Goal: Task Accomplishment & Management: Use online tool/utility

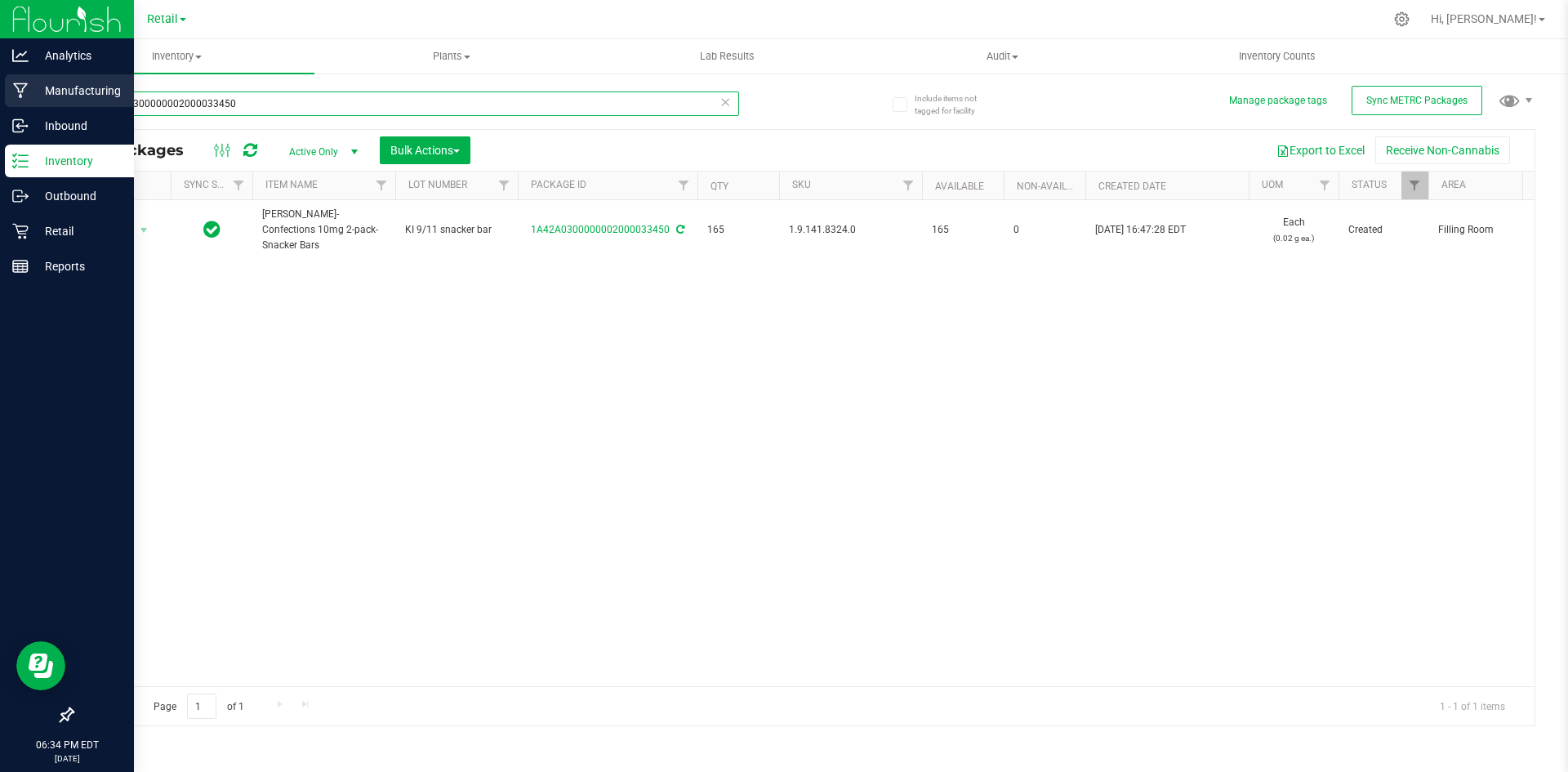
drag, startPoint x: 277, startPoint y: 108, endPoint x: 0, endPoint y: 96, distance: 277.3
click at [0, 96] on div "Analytics Manufacturing Inbound Inventory Outbound Retail Reports 06:34 PM EDT …" at bounding box center [784, 386] width 1568 height 772
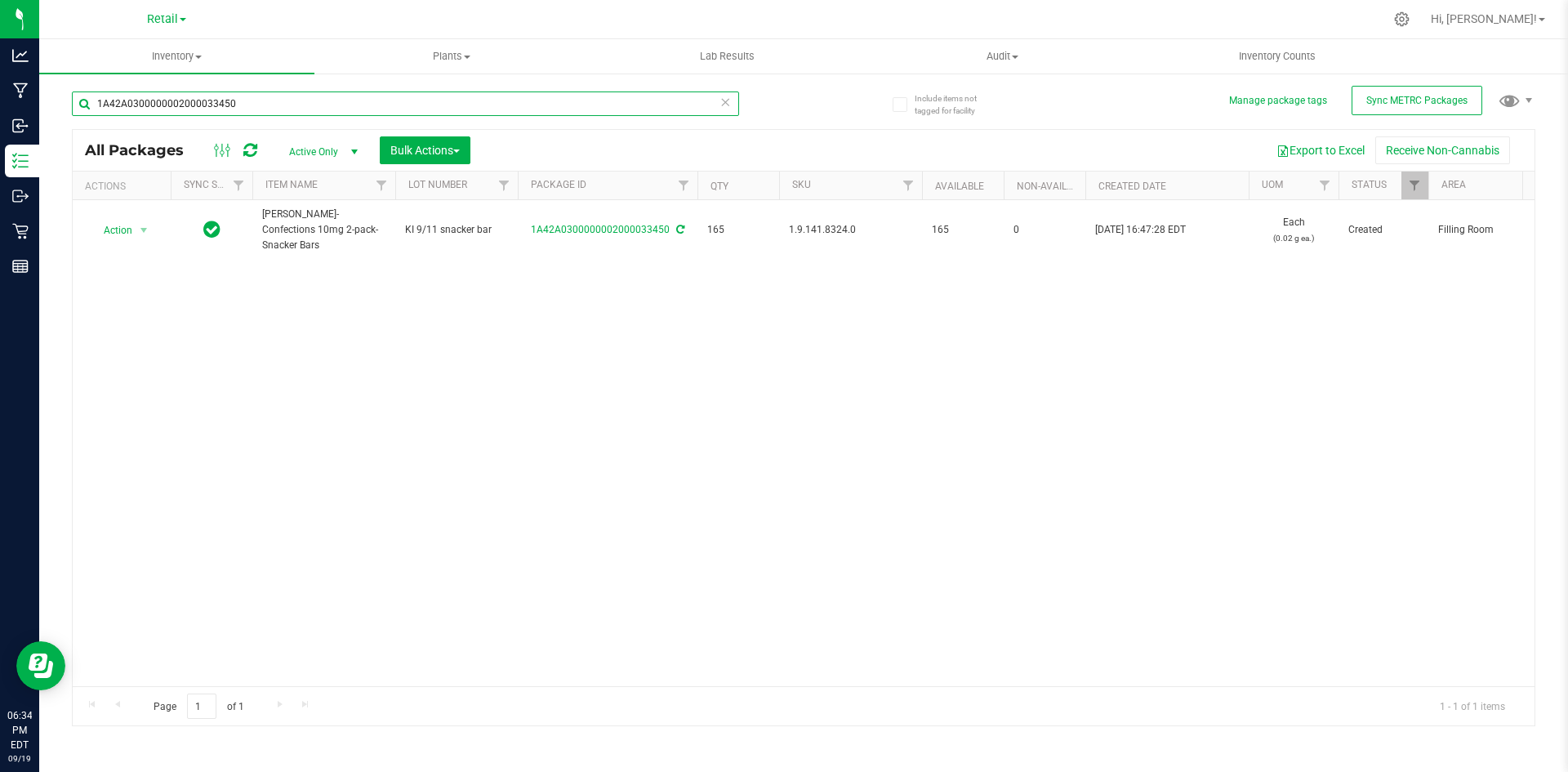
paste input ".8.314.505201."
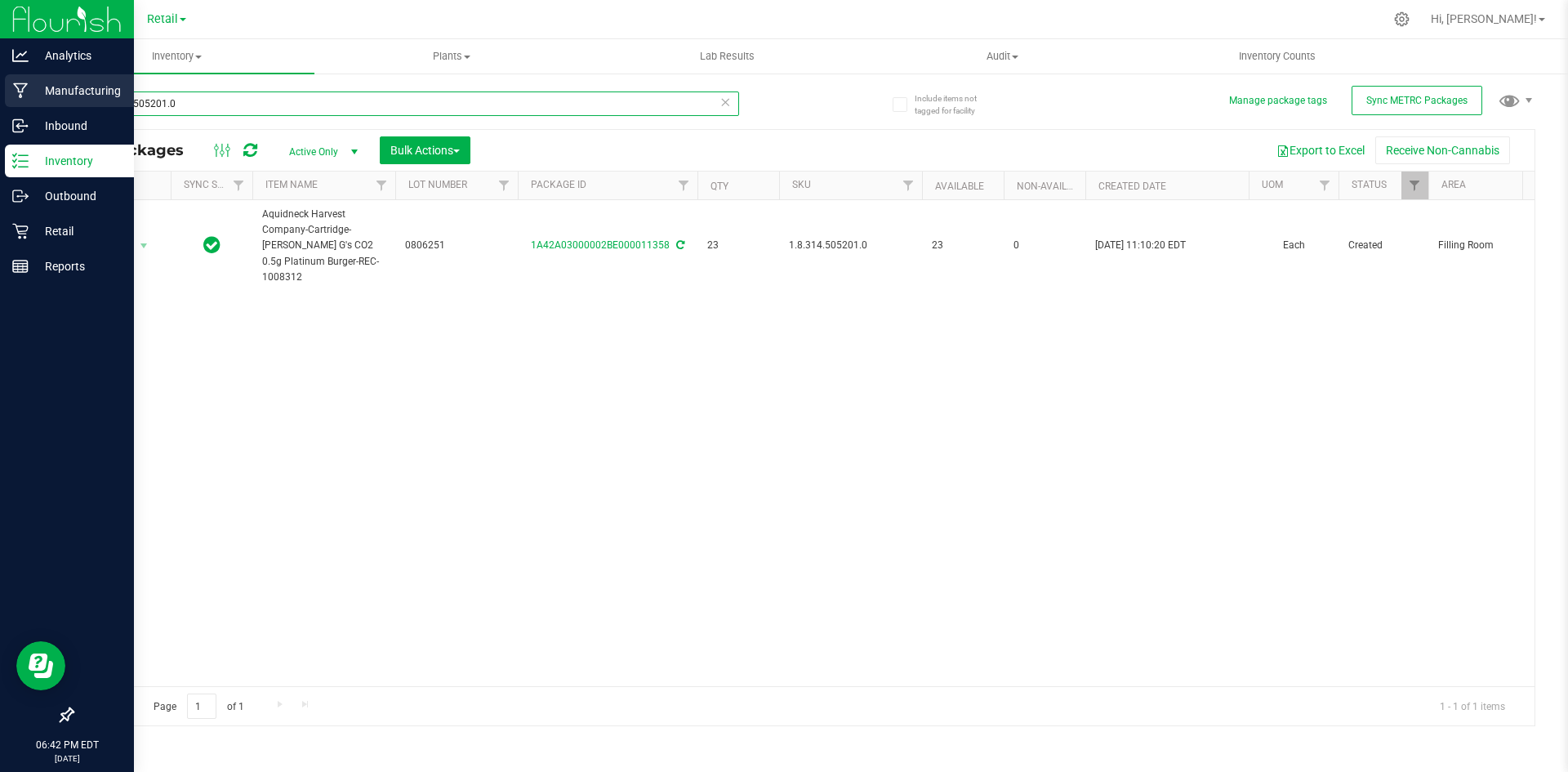
drag, startPoint x: 216, startPoint y: 101, endPoint x: 0, endPoint y: 86, distance: 216.5
click at [0, 86] on div "Analytics Manufacturing Inbound Inventory Outbound Retail Reports 06:42 PM EDT …" at bounding box center [784, 386] width 1568 height 772
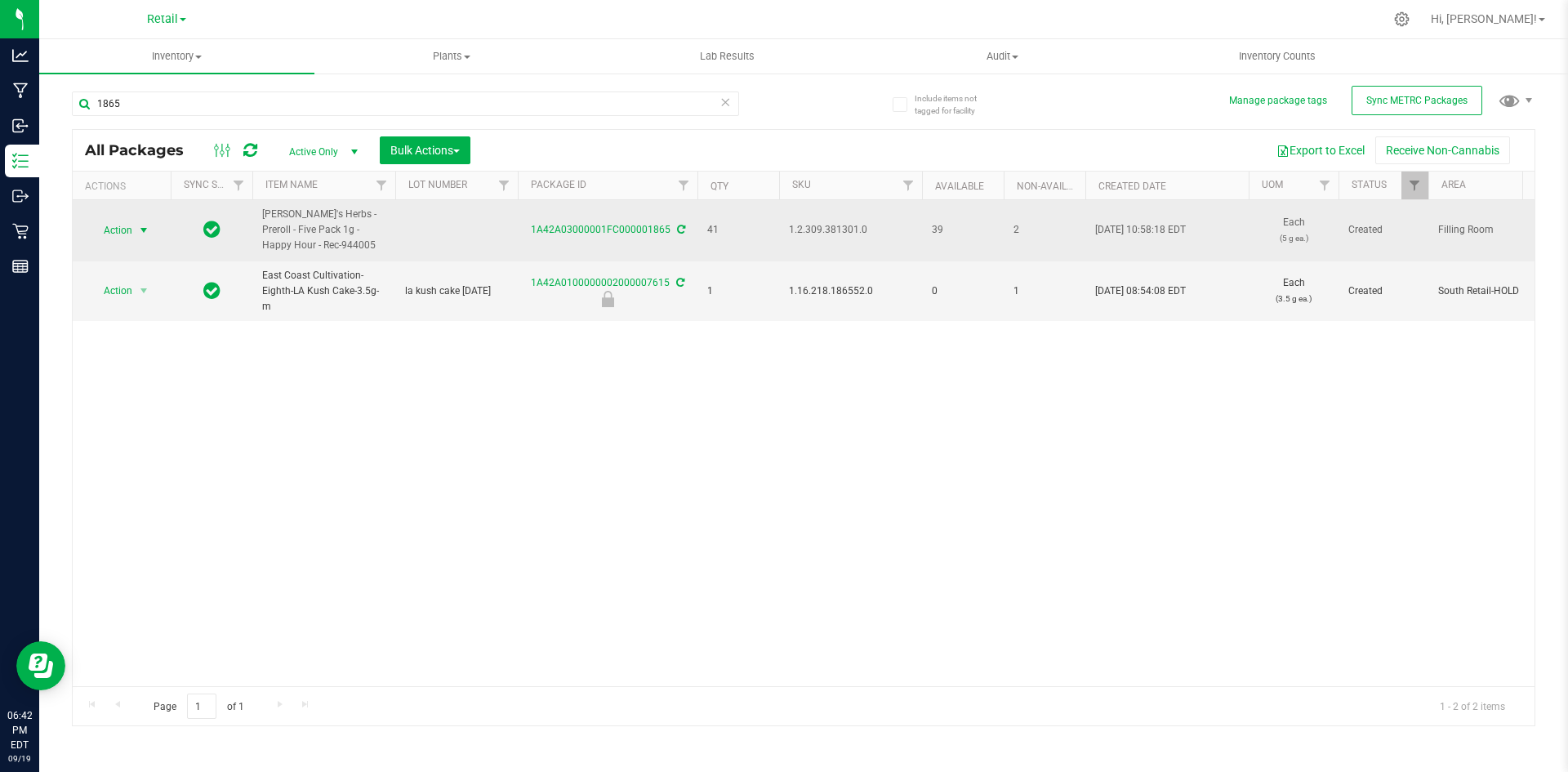
click at [134, 230] on span "select" at bounding box center [144, 230] width 21 height 23
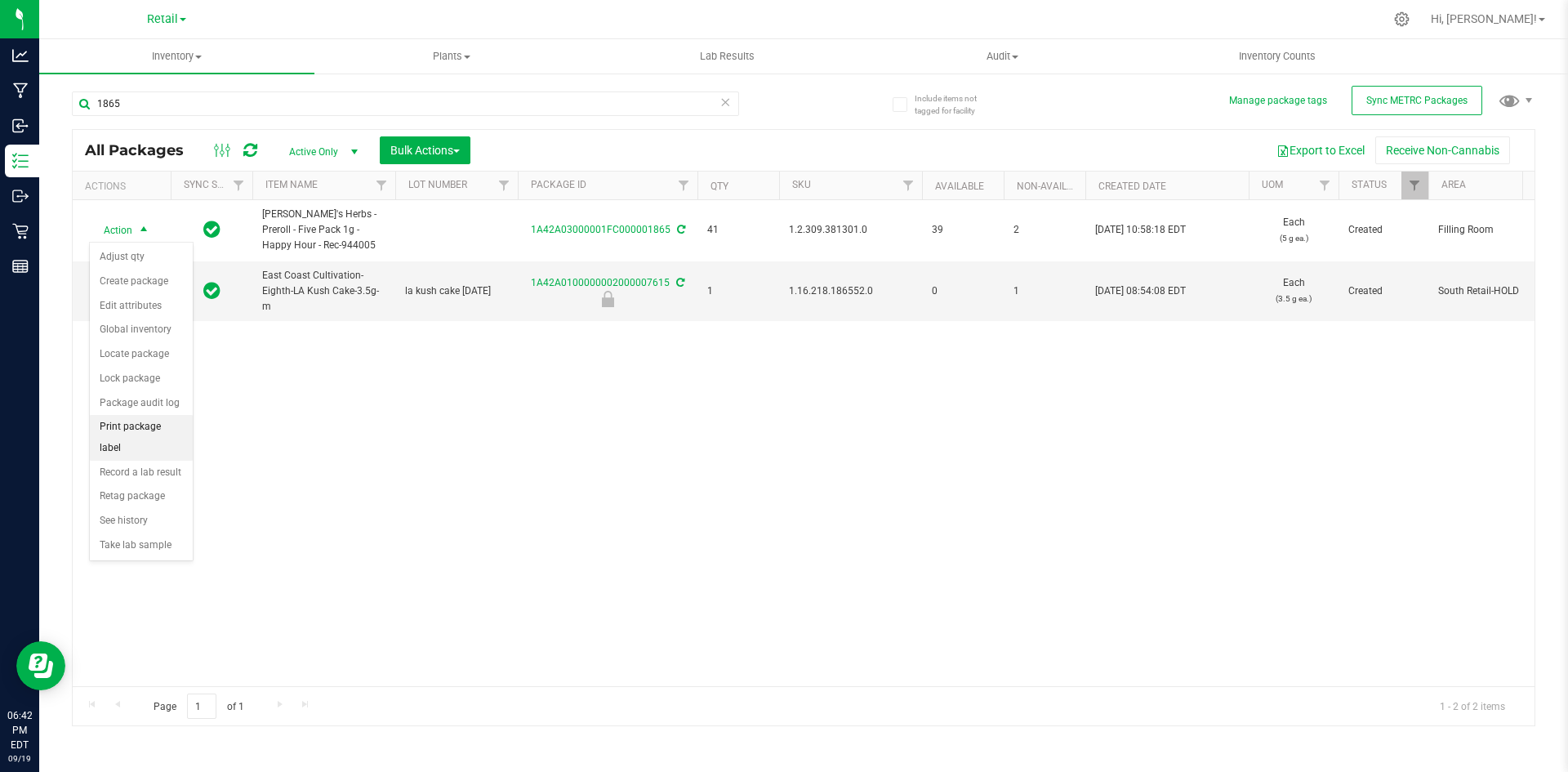
click at [158, 428] on li "Print package label" at bounding box center [141, 437] width 103 height 45
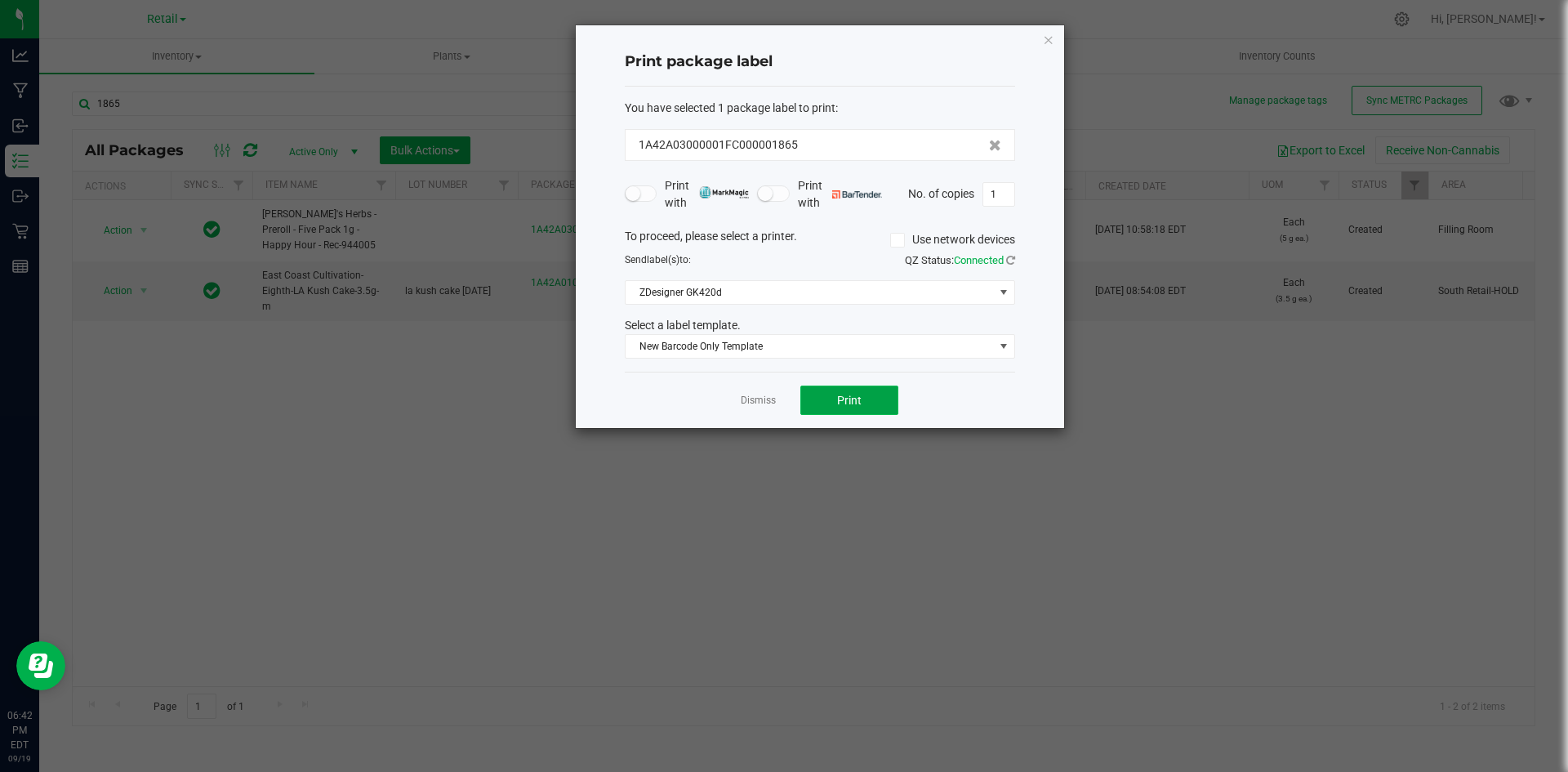
click at [836, 389] on button "Print" at bounding box center [849, 401] width 98 height 30
drag, startPoint x: 1052, startPoint y: 44, endPoint x: 991, endPoint y: 65, distance: 64.5
click at [1046, 43] on icon "button" at bounding box center [1049, 40] width 12 height 20
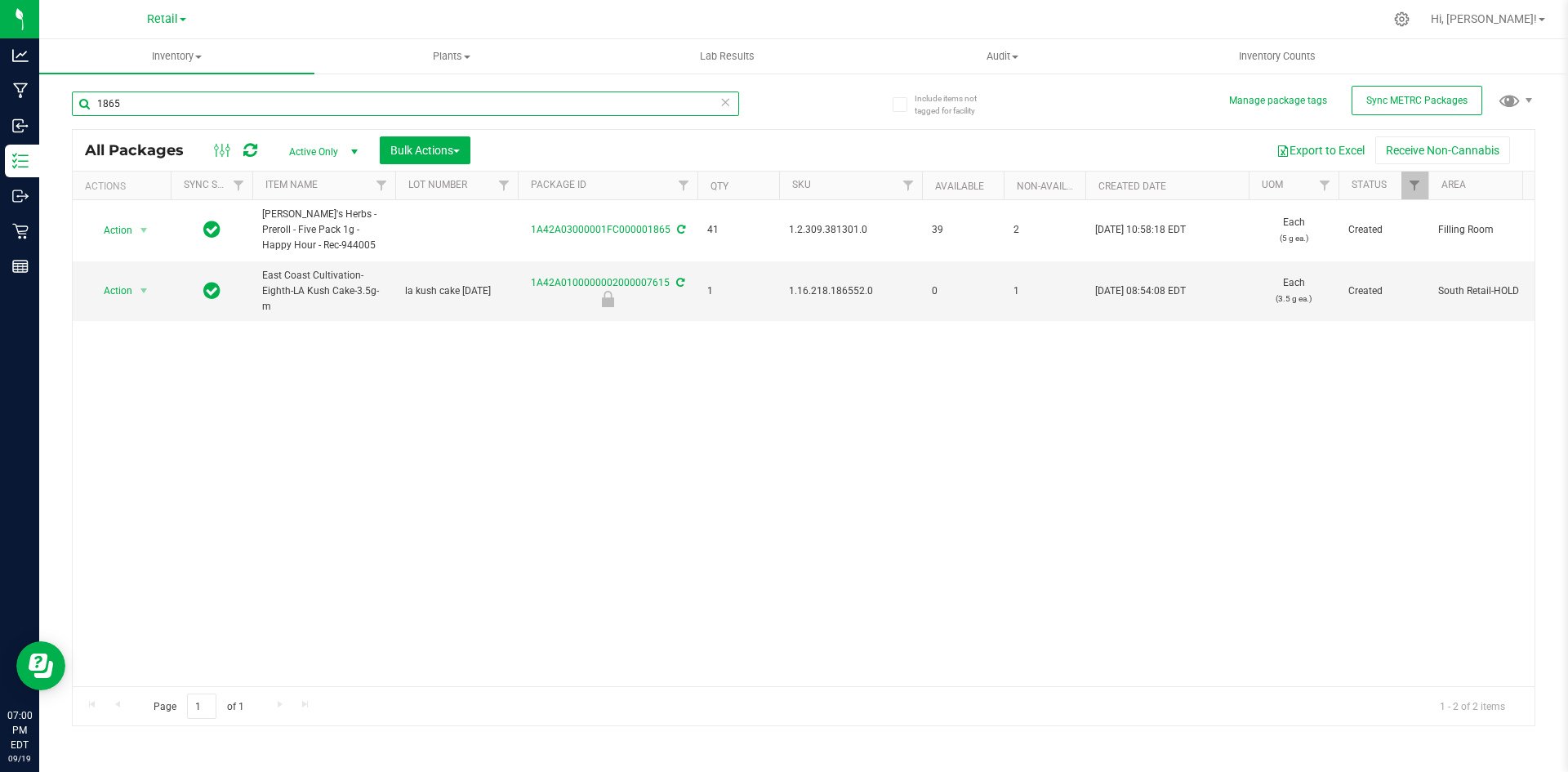
drag, startPoint x: 168, startPoint y: 107, endPoint x: 518, endPoint y: 0, distance: 366.0
click at [26, 94] on div "Analytics Manufacturing Inbound Inventory Outbound Retail Reports 07:00 PM EDT …" at bounding box center [784, 386] width 1568 height 772
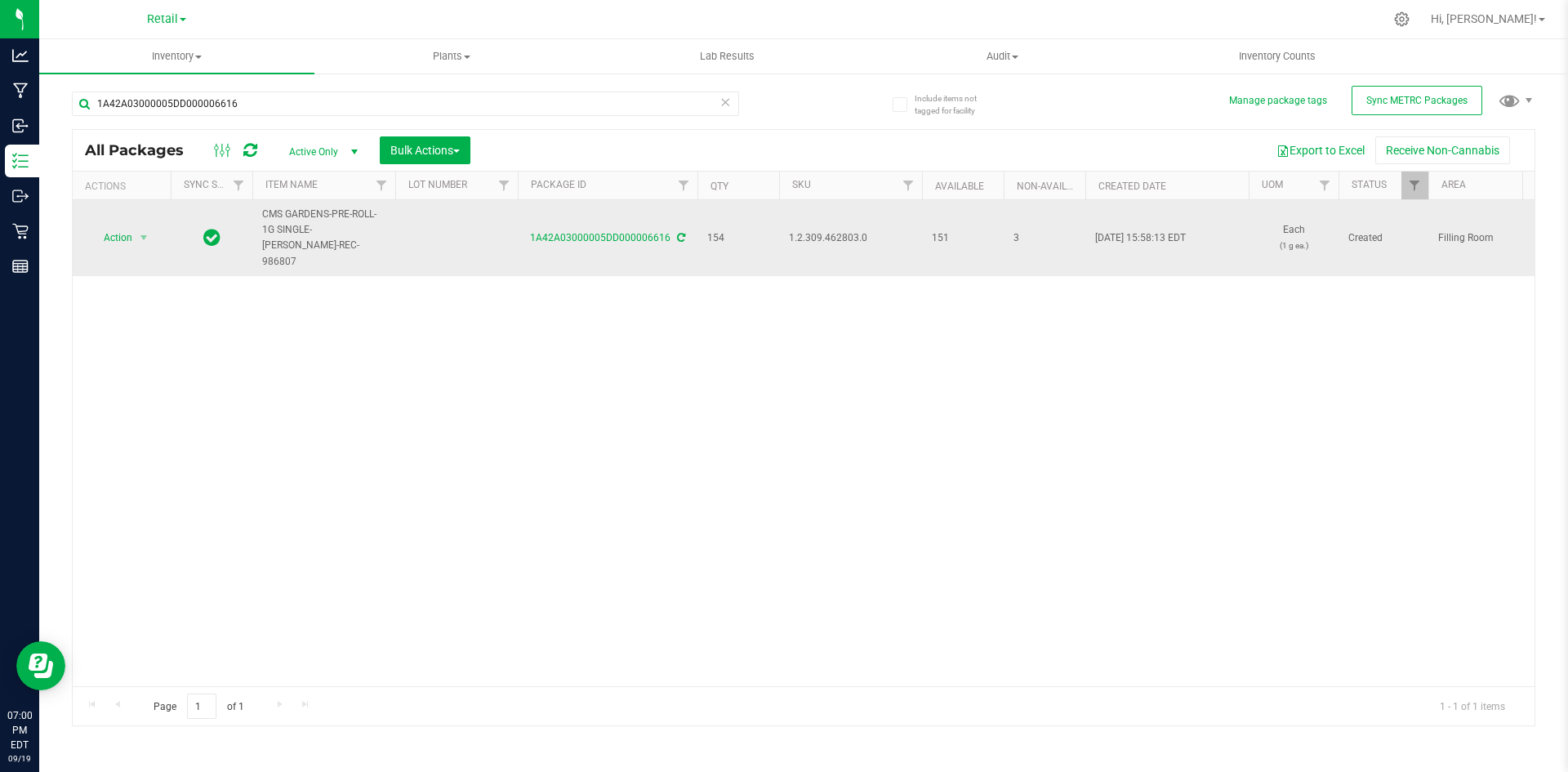
click at [824, 230] on span "1.2.309.462803.0" at bounding box center [851, 238] width 123 height 16
copy span "1.2.309.462803.0"
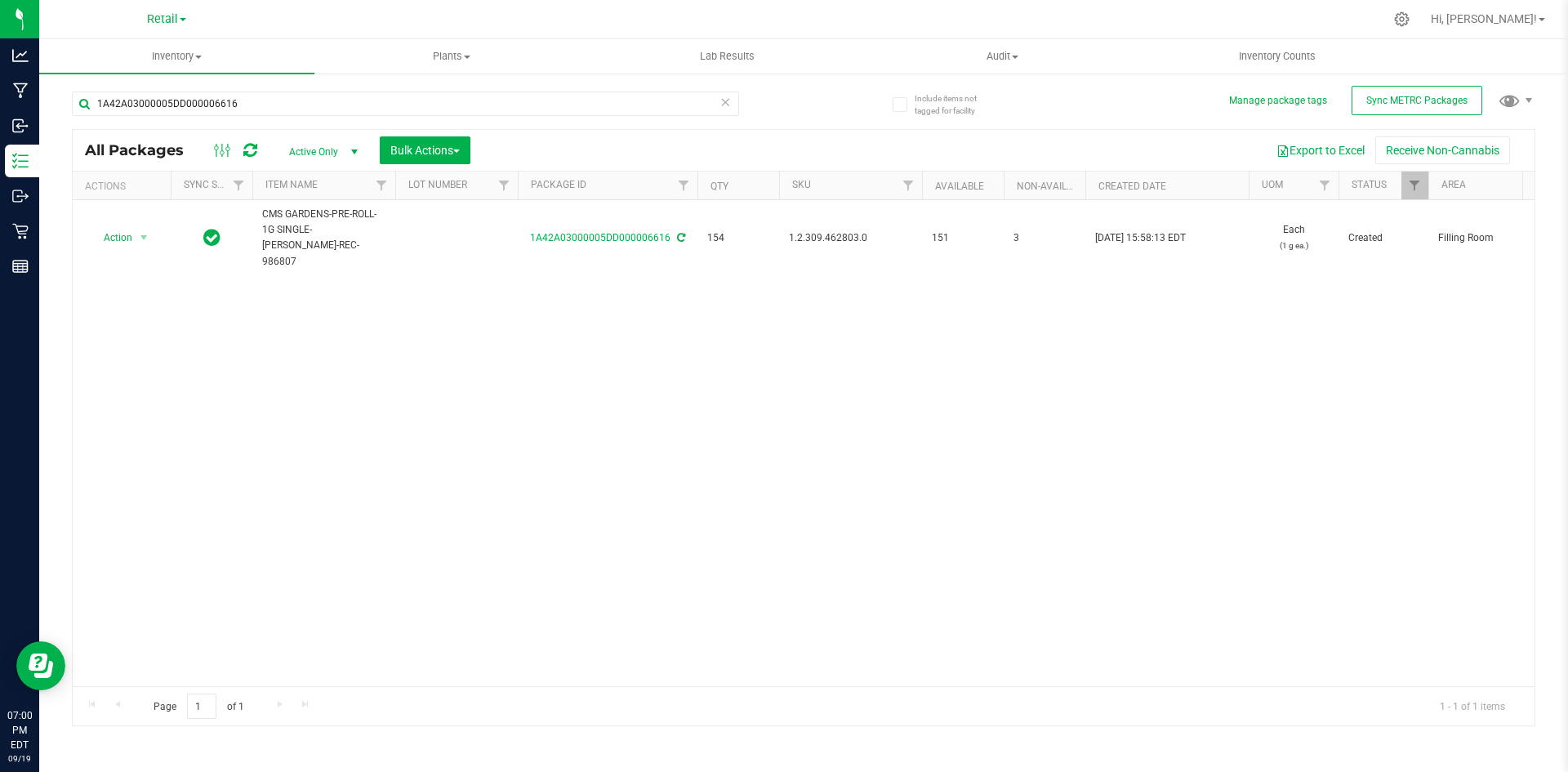
drag, startPoint x: 727, startPoint y: 348, endPoint x: 754, endPoint y: 346, distance: 27.1
click at [754, 346] on div "Action Action Adjust qty Create package Edit attributes Global inventory Locate…" at bounding box center [803, 443] width 1462 height 486
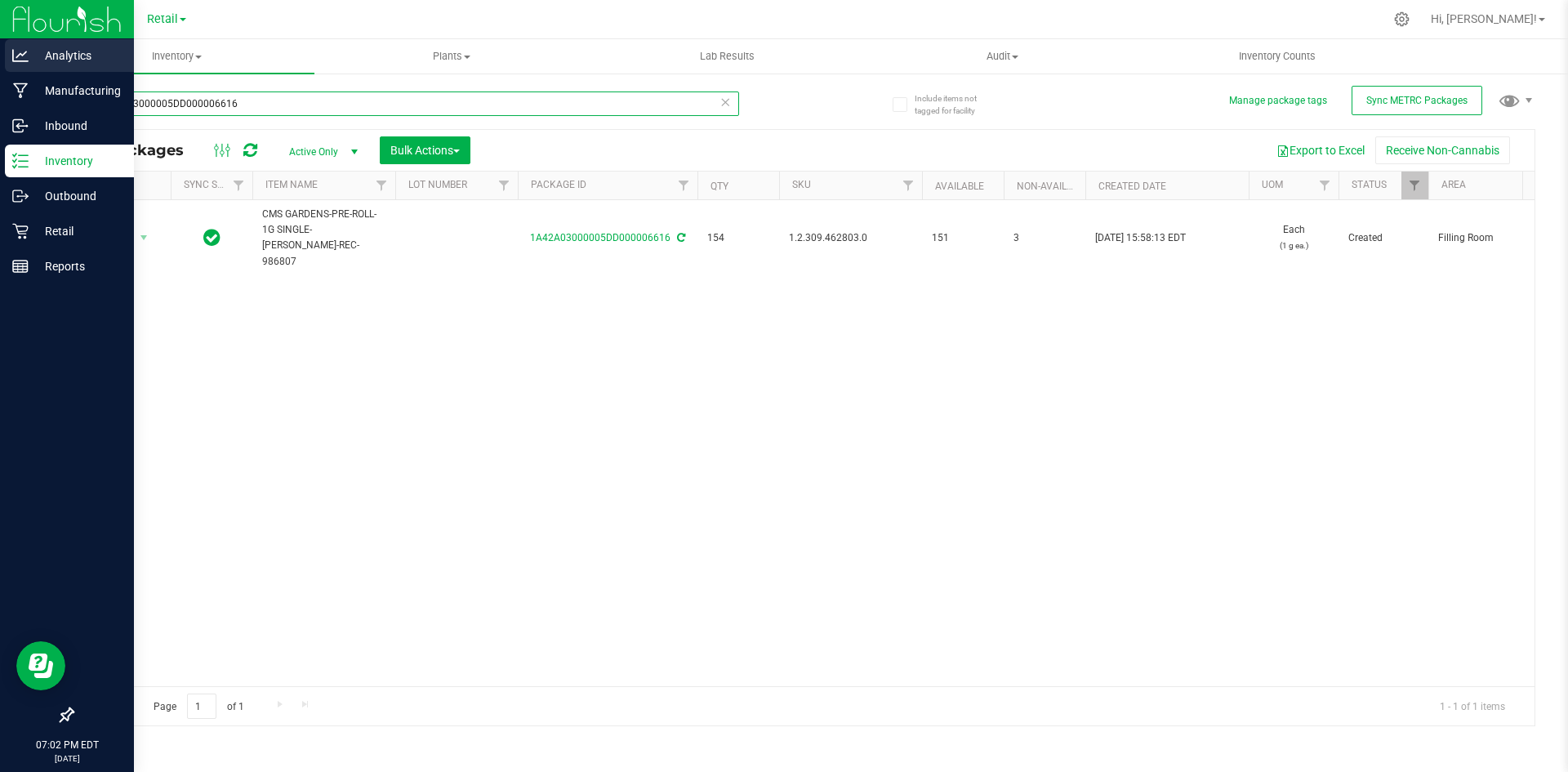
drag, startPoint x: 276, startPoint y: 92, endPoint x: 0, endPoint y: 71, distance: 276.8
click at [0, 71] on div "Analytics Manufacturing Inbound Inventory Outbound Retail Reports 07:02 PM EDT …" at bounding box center [784, 386] width 1568 height 772
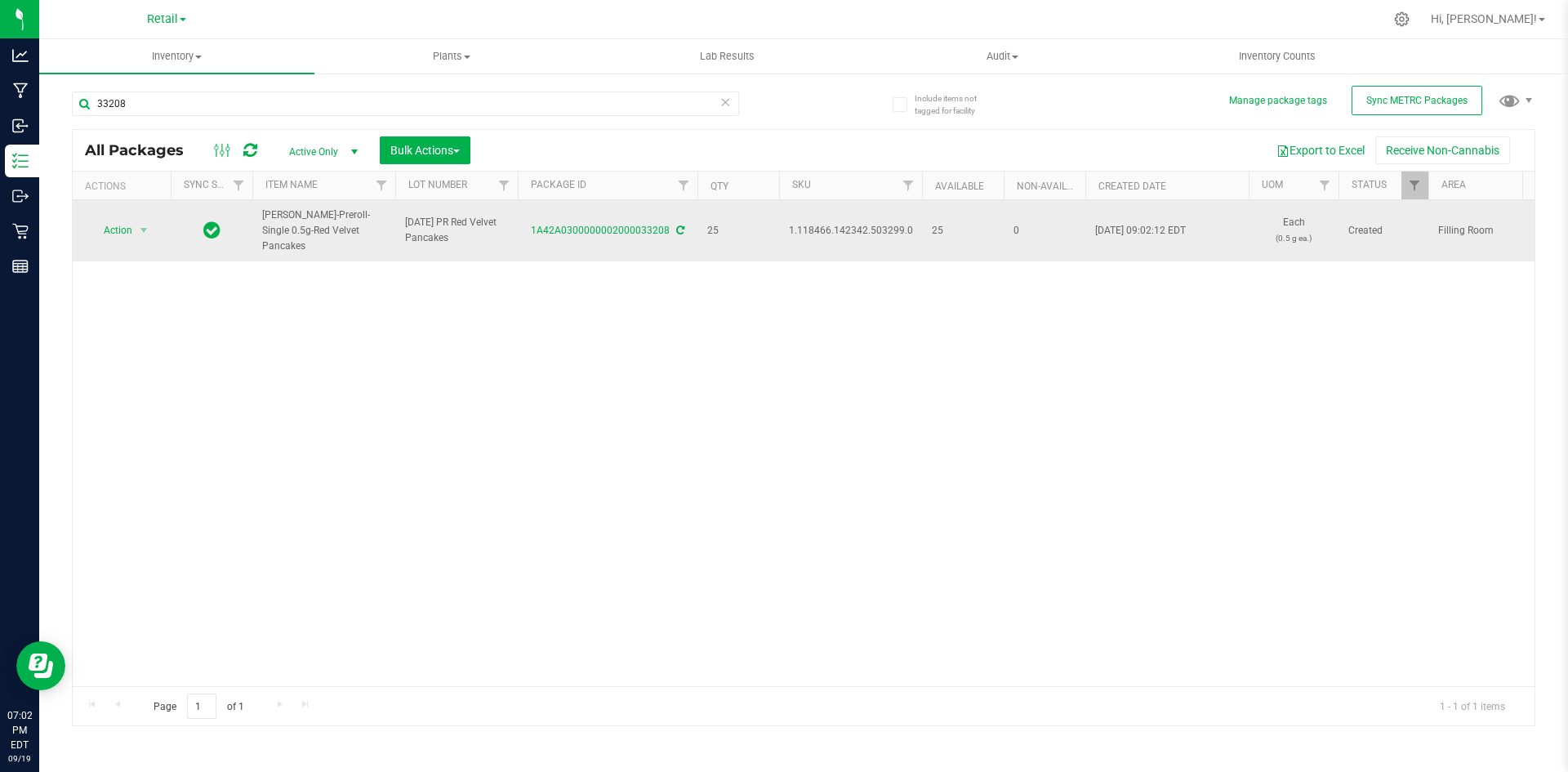
click at [800, 225] on span "1.118466.142342.503299.0" at bounding box center [851, 230] width 124 height 16
copy span "1.118466.142342.503299.0"
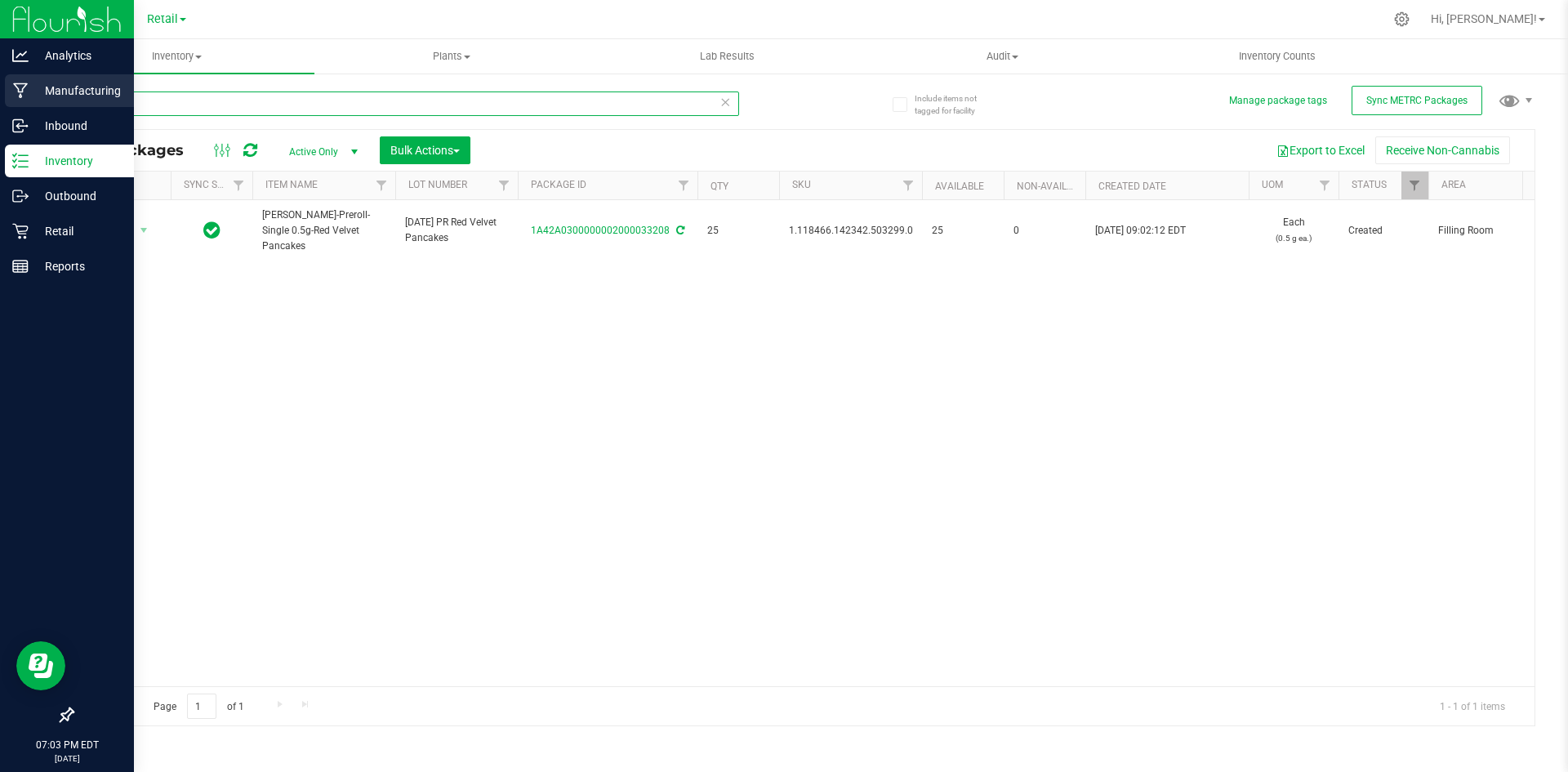
drag, startPoint x: 0, startPoint y: 86, endPoint x: 0, endPoint y: 105, distance: 19.0
click at [0, 105] on div "Analytics Manufacturing Inbound Inventory Outbound Retail Reports 07:03 PM EDT …" at bounding box center [784, 386] width 1568 height 772
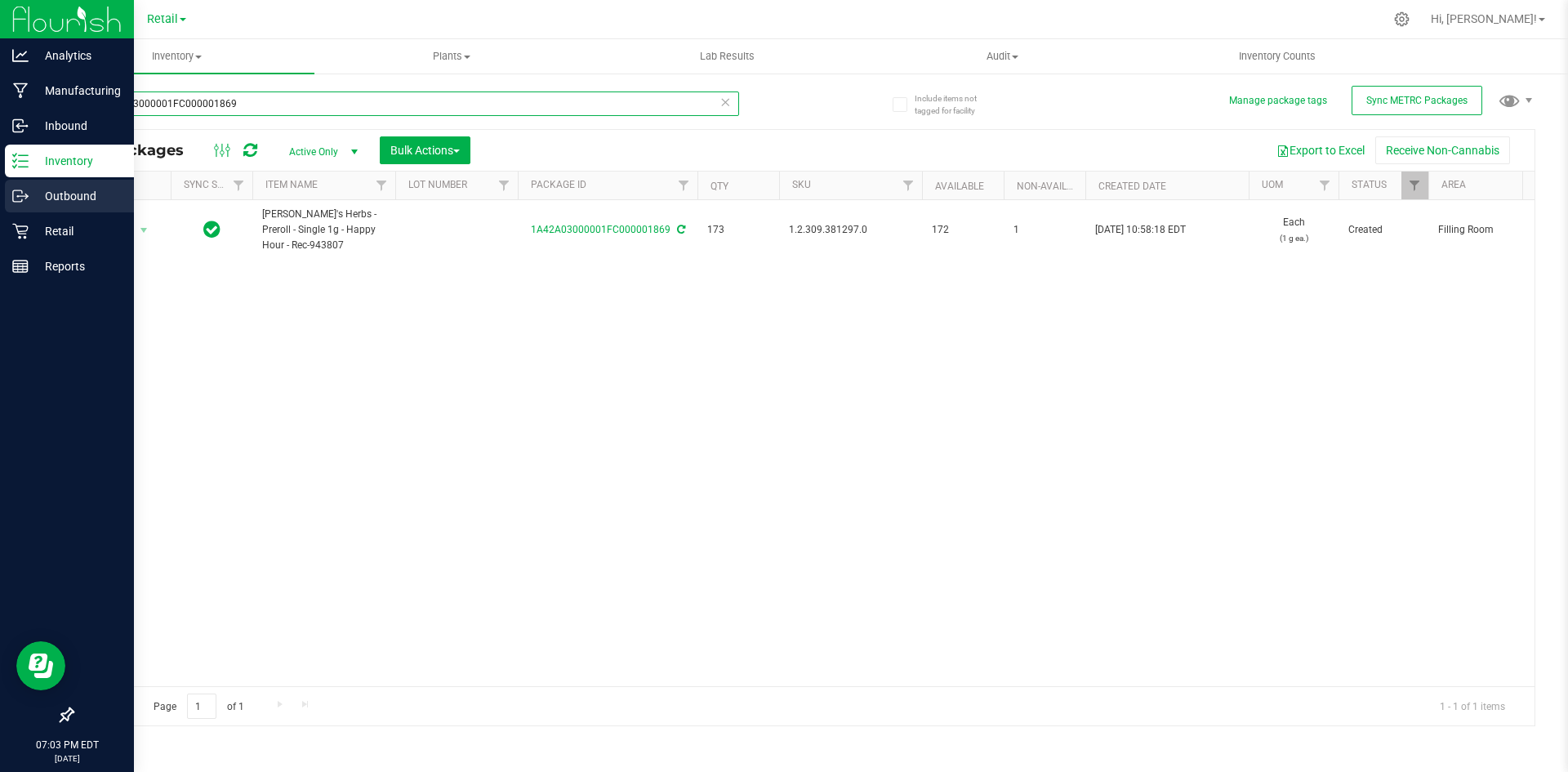
drag, startPoint x: 269, startPoint y: 94, endPoint x: 4, endPoint y: 202, distance: 286.2
click at [4, 202] on div "Analytics Manufacturing Inbound Inventory Outbound Retail Reports 07:03 PM EDT …" at bounding box center [784, 386] width 1568 height 772
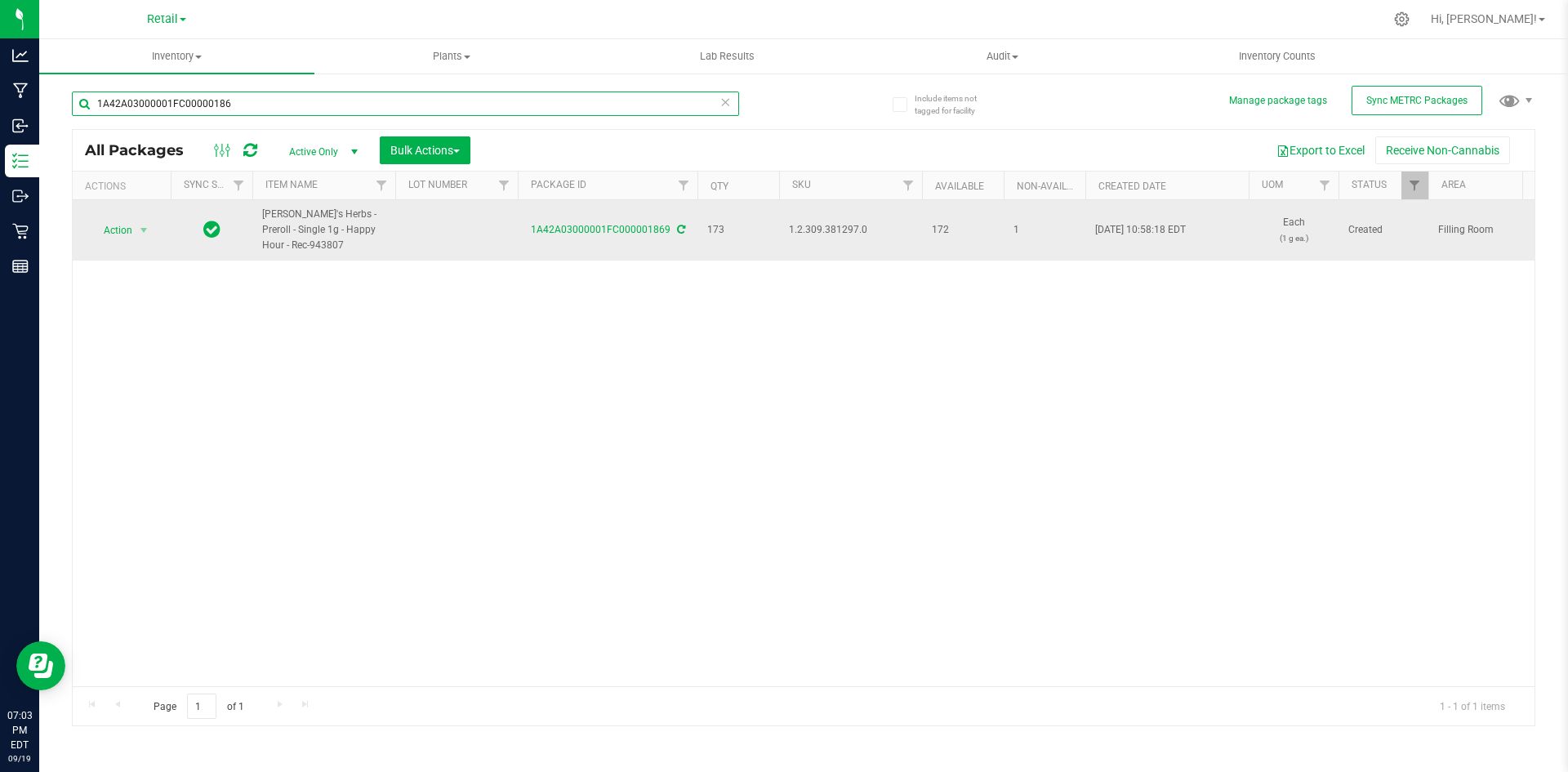
type input "1A42A03000001FC000001869"
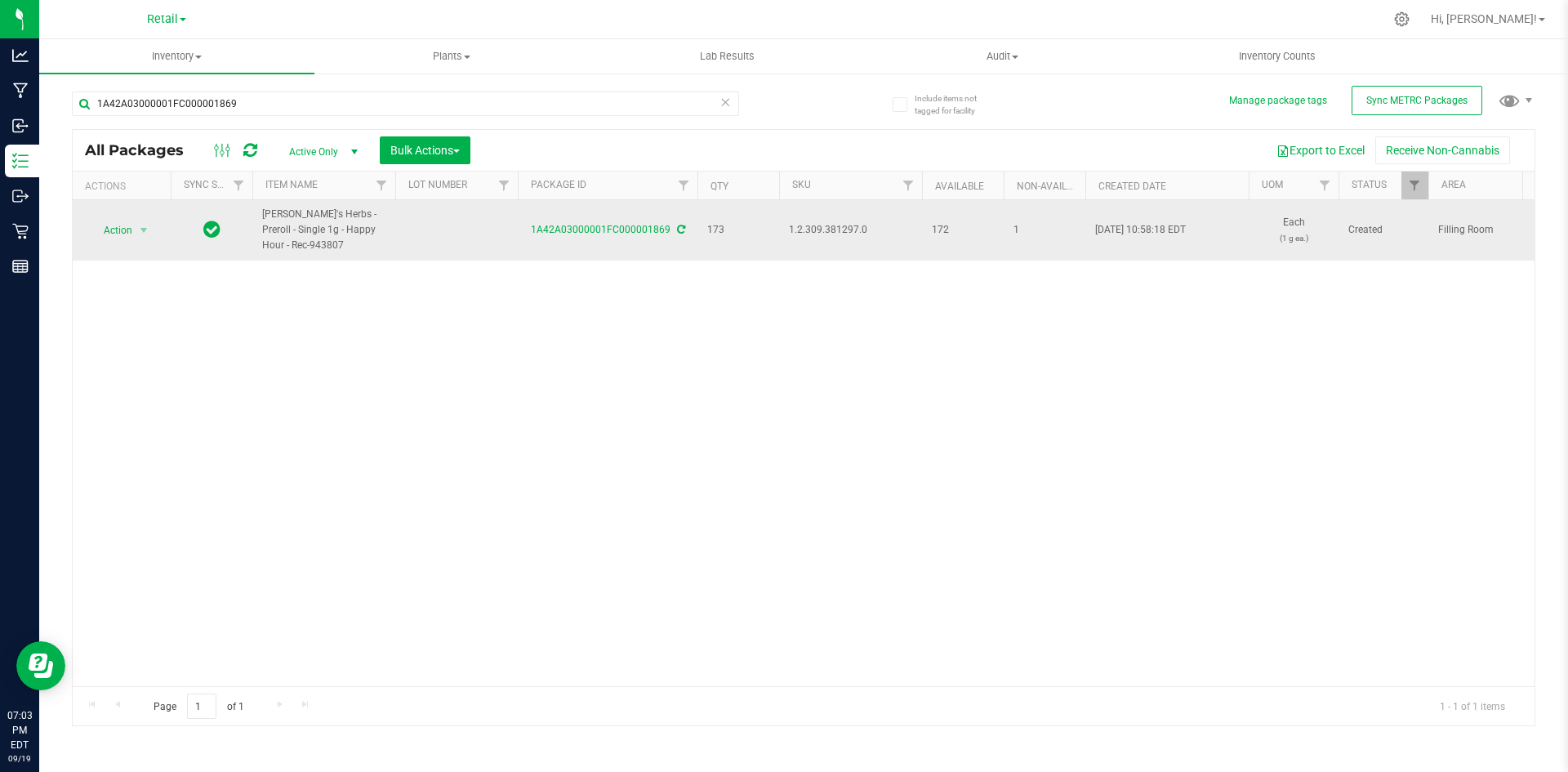
click at [818, 232] on span "1.2.309.381297.0" at bounding box center [851, 230] width 123 height 16
copy span "1.2.309.381297.0"
